Goal: Ask a question

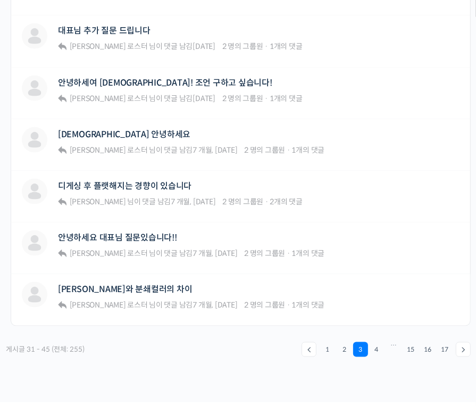
scroll to position [886, 0]
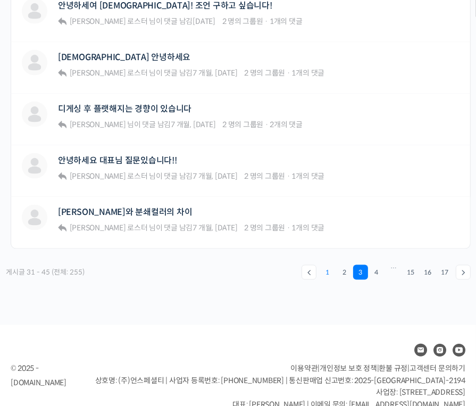
click at [331, 265] on link "1" at bounding box center [327, 272] width 15 height 15
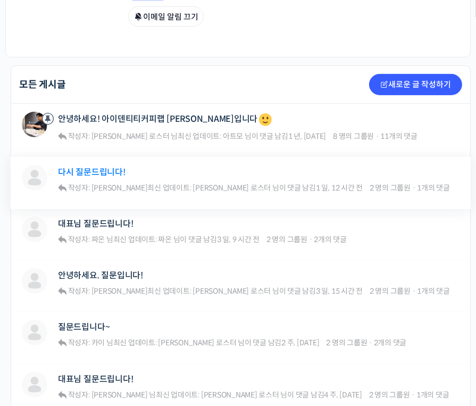
click at [115, 167] on link "다시 질문드립니다!" at bounding box center [92, 172] width 68 height 10
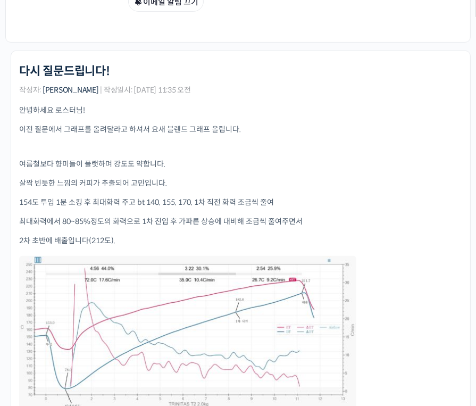
scroll to position [197, 0]
